Goal: Task Accomplishment & Management: Use online tool/utility

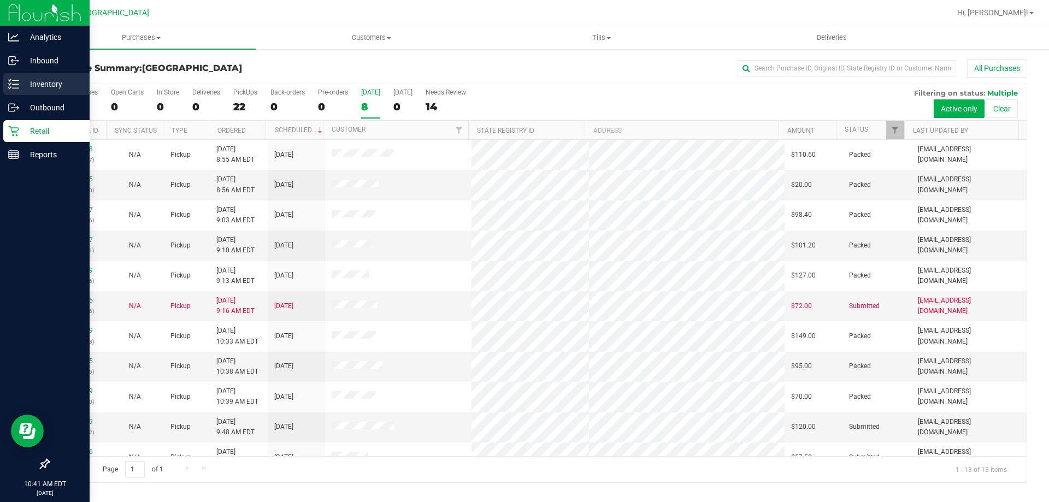
click at [37, 92] on div "Inventory" at bounding box center [46, 84] width 86 height 22
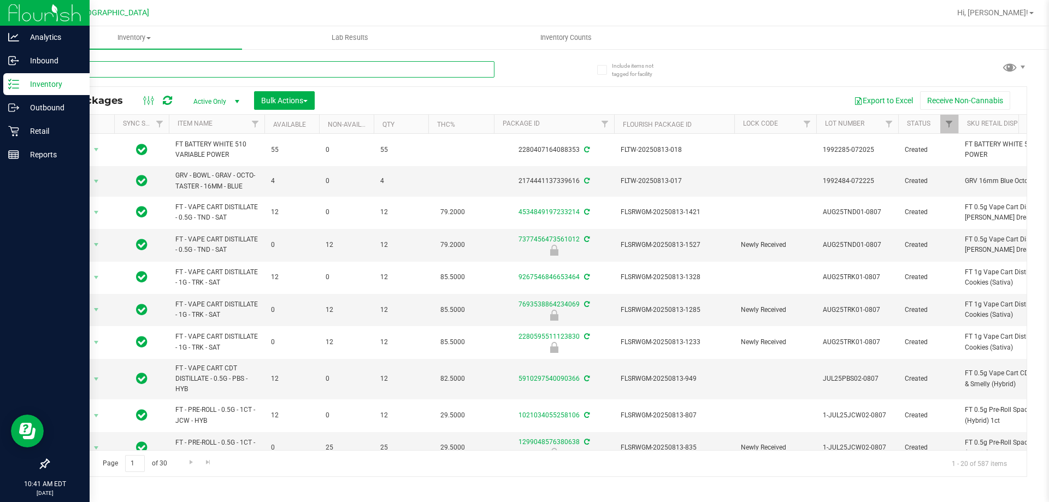
click at [113, 63] on input "text" at bounding box center [271, 69] width 447 height 16
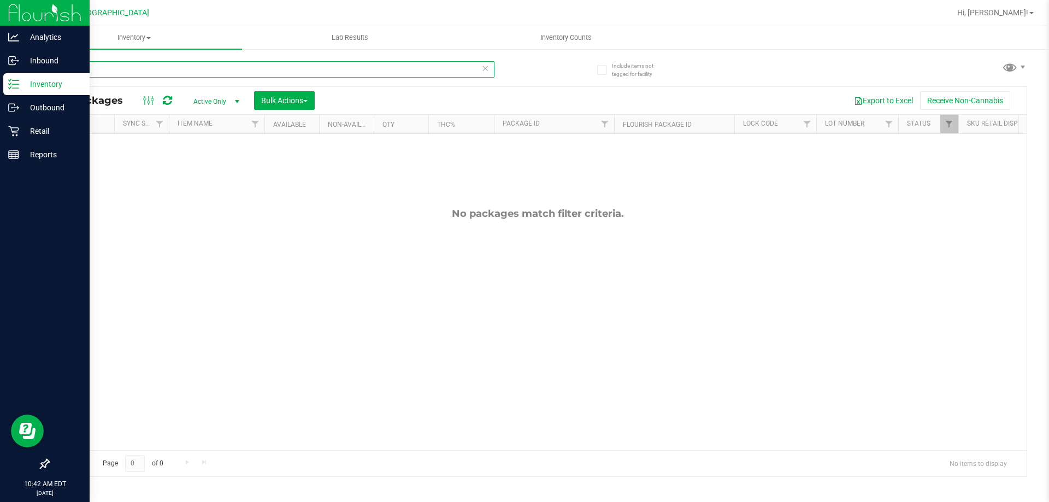
type input "1"
type input "1121"
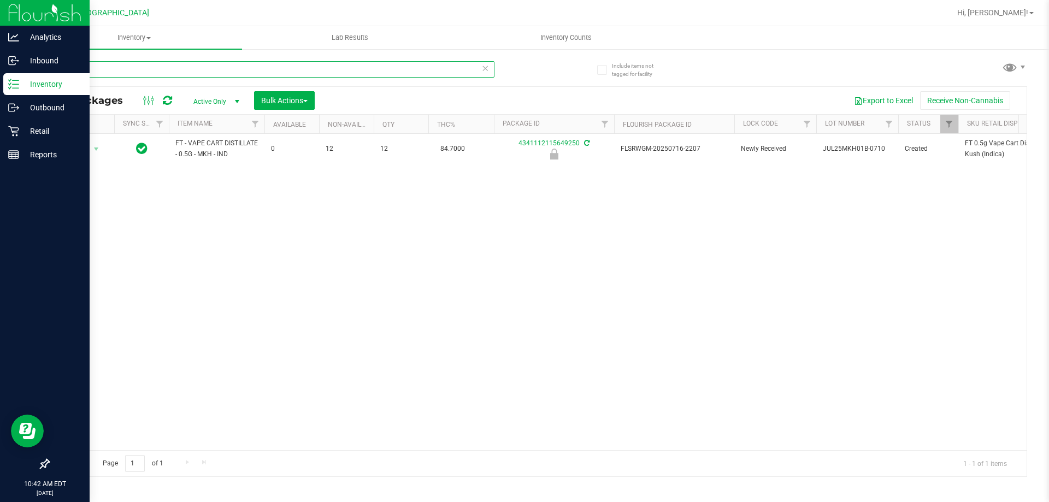
scroll to position [0, 22]
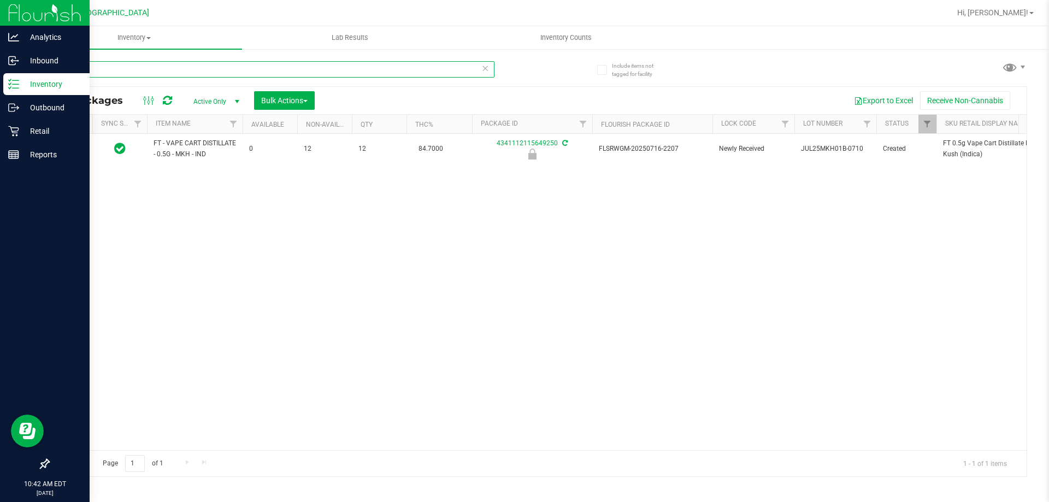
drag, startPoint x: 83, startPoint y: 66, endPoint x: 36, endPoint y: 69, distance: 46.5
click at [38, 68] on div "Include items not tagged for facility 1121 All Packages Active Only Active Only…" at bounding box center [537, 214] width 1023 height 333
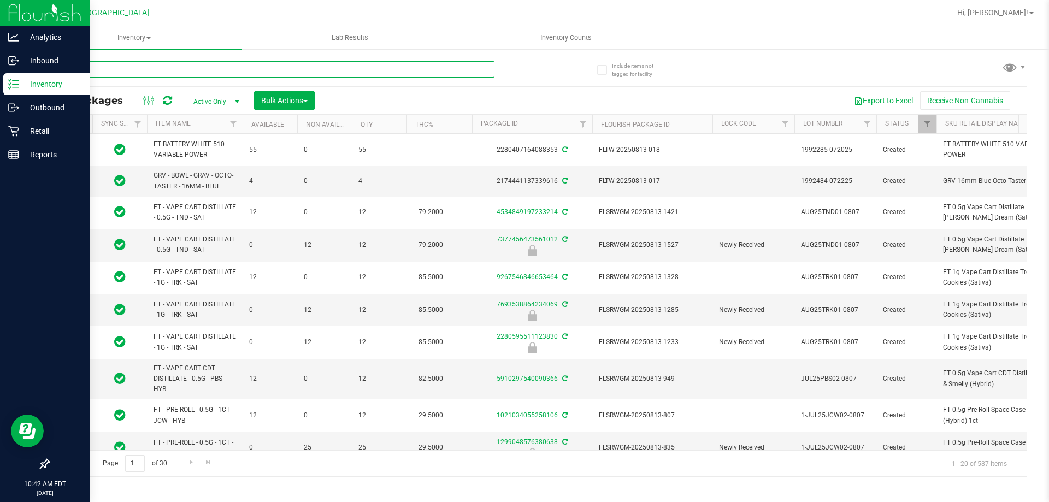
type input "4781"
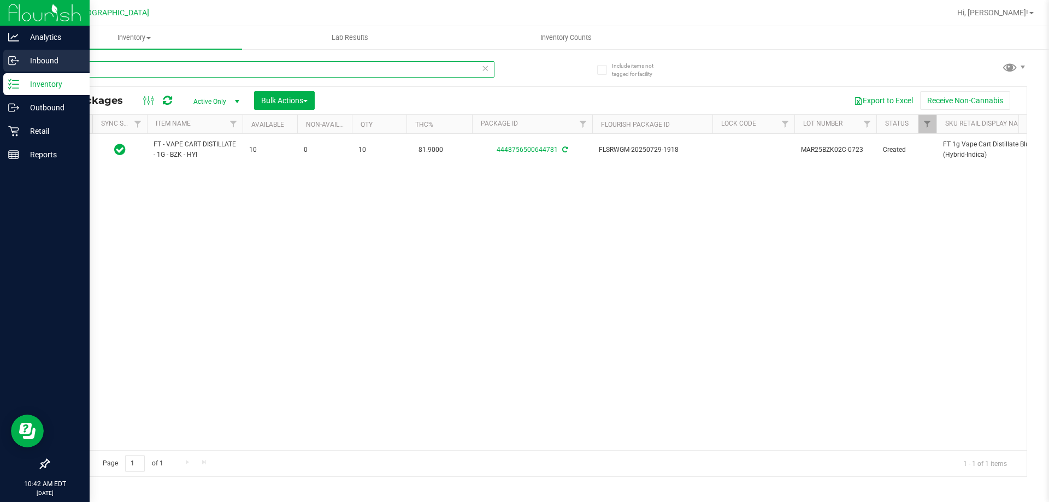
drag, startPoint x: 121, startPoint y: 68, endPoint x: 24, endPoint y: 72, distance: 97.9
click at [33, 74] on div "Include items not tagged for facility 4781 All Packages Active Only Active Only…" at bounding box center [537, 214] width 1023 height 333
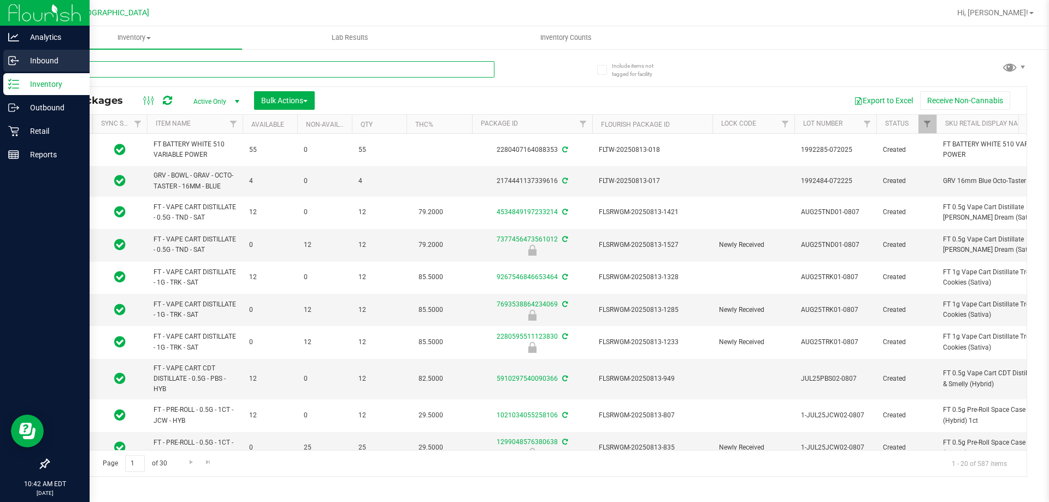
type input "0430"
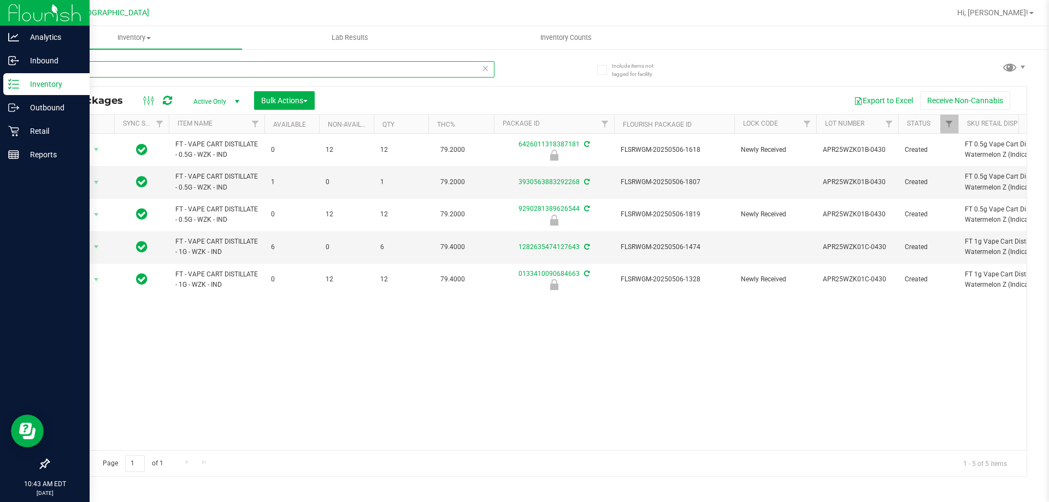
drag, startPoint x: 97, startPoint y: 74, endPoint x: 25, endPoint y: 85, distance: 73.5
click at [26, 85] on div "Include items not tagged for facility 0430 All Packages Active Only Active Only…" at bounding box center [537, 214] width 1023 height 333
type input "3091"
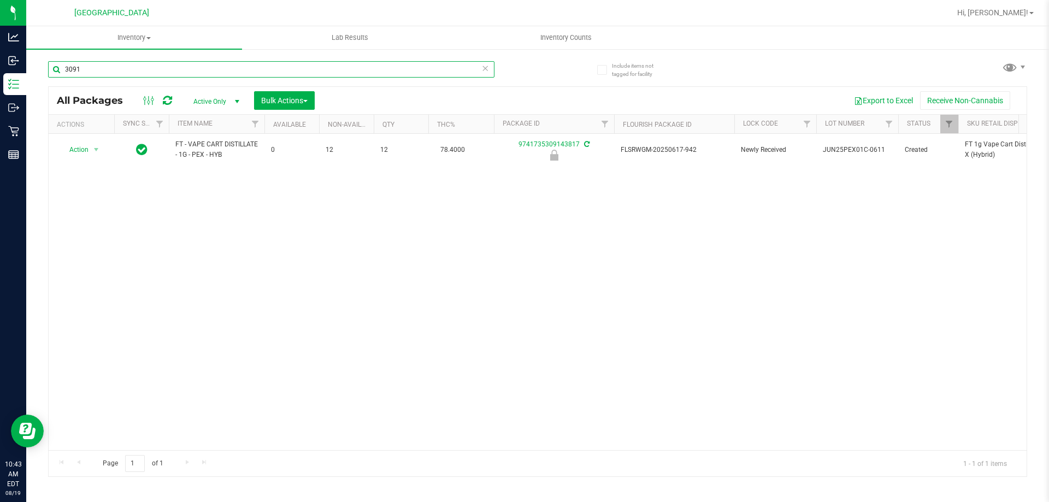
drag, startPoint x: 95, startPoint y: 76, endPoint x: 27, endPoint y: 75, distance: 67.8
click at [37, 74] on div "Include items not tagged for facility 3091 All Packages Active Only Active Only…" at bounding box center [537, 214] width 1023 height 333
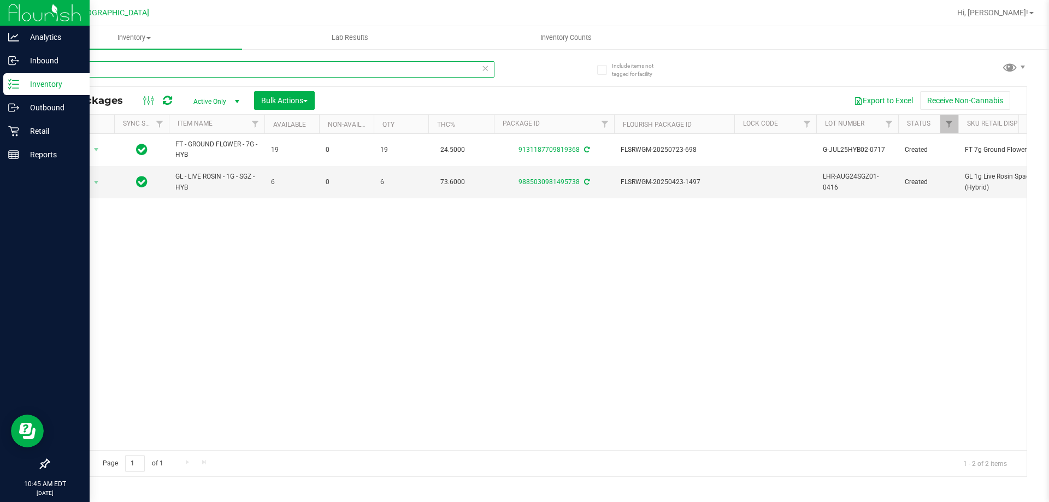
type input "0981"
click at [13, 142] on div "Retail" at bounding box center [46, 131] width 86 height 22
